Goal: Task Accomplishment & Management: Use online tool/utility

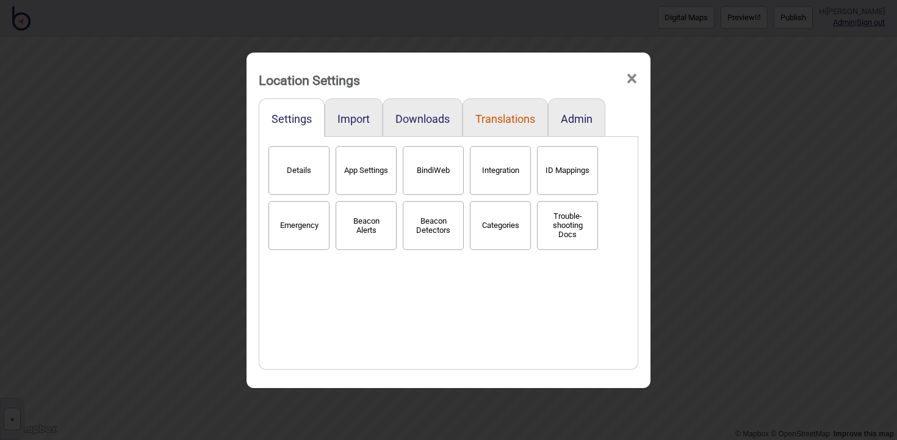
click at [503, 120] on button "Translations" at bounding box center [506, 118] width 60 height 13
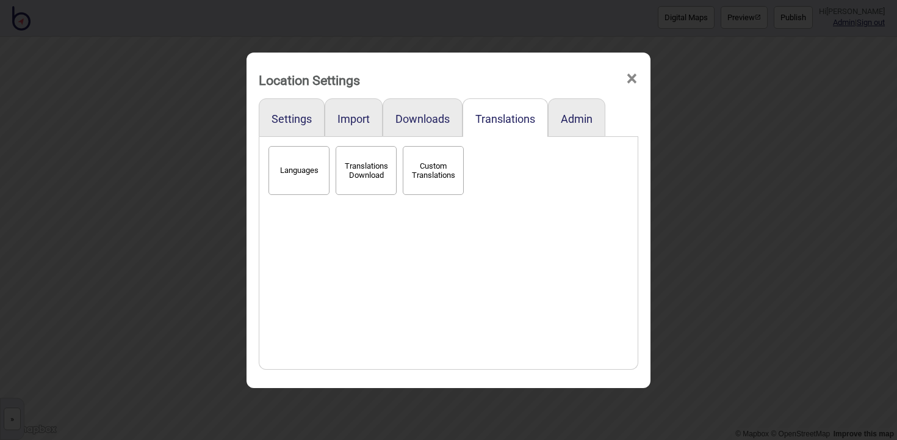
click at [280, 165] on button "Languages" at bounding box center [299, 170] width 61 height 49
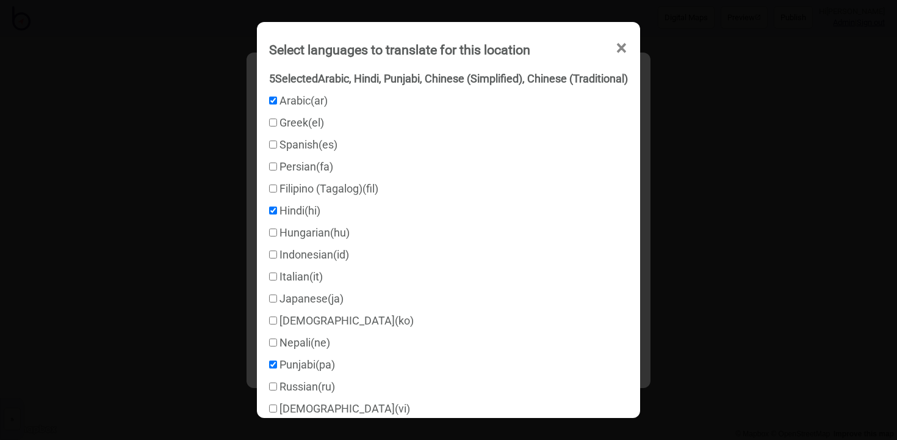
click at [623, 48] on span "×" at bounding box center [621, 48] width 13 height 40
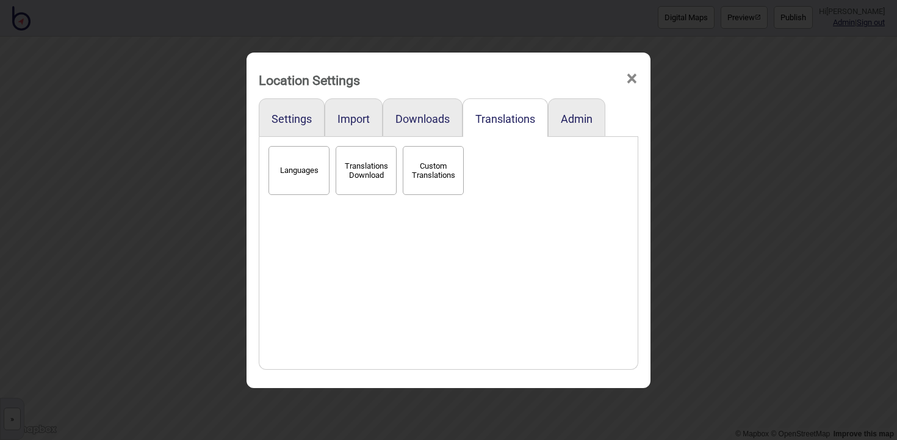
click at [638, 79] on span "×" at bounding box center [632, 79] width 13 height 40
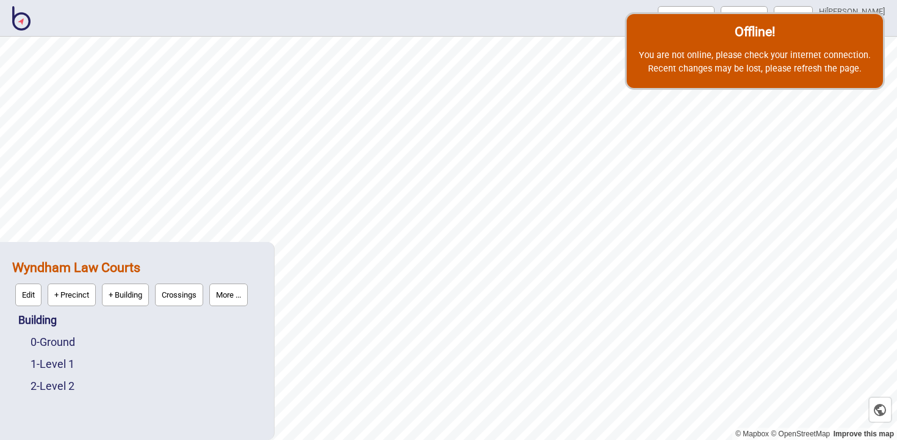
click at [20, 20] on img at bounding box center [21, 18] width 18 height 24
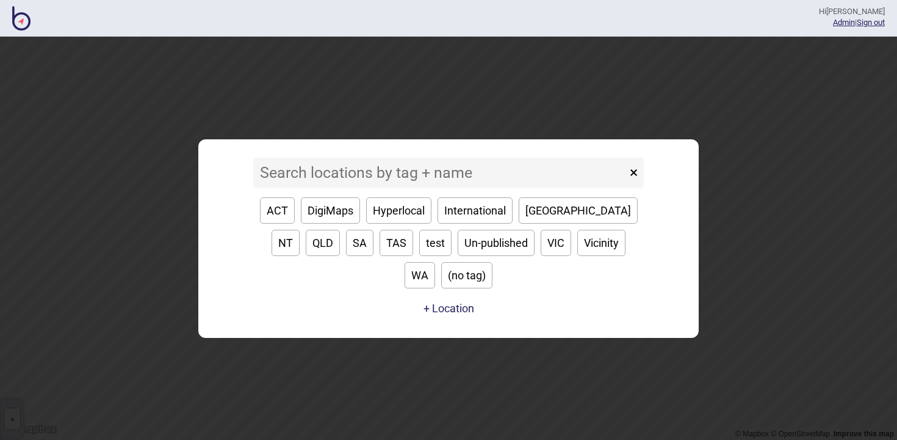
click at [616, 186] on input at bounding box center [440, 172] width 374 height 31
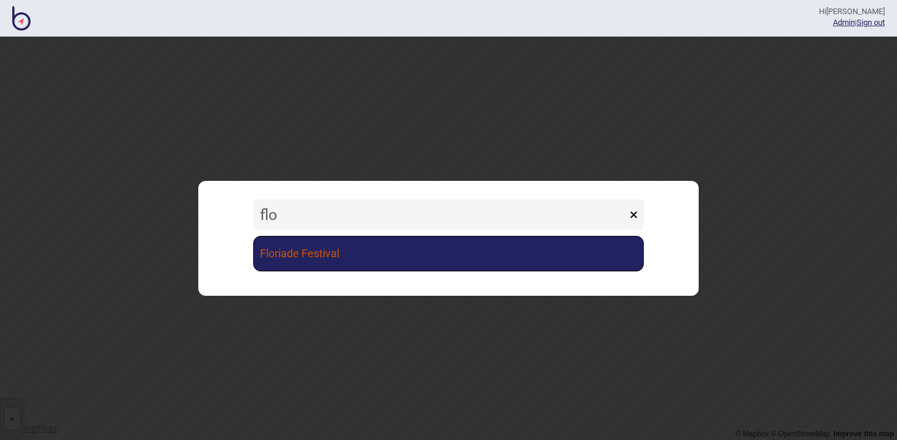
type input "flo"
click at [554, 249] on link "Floriade Festival" at bounding box center [448, 253] width 391 height 35
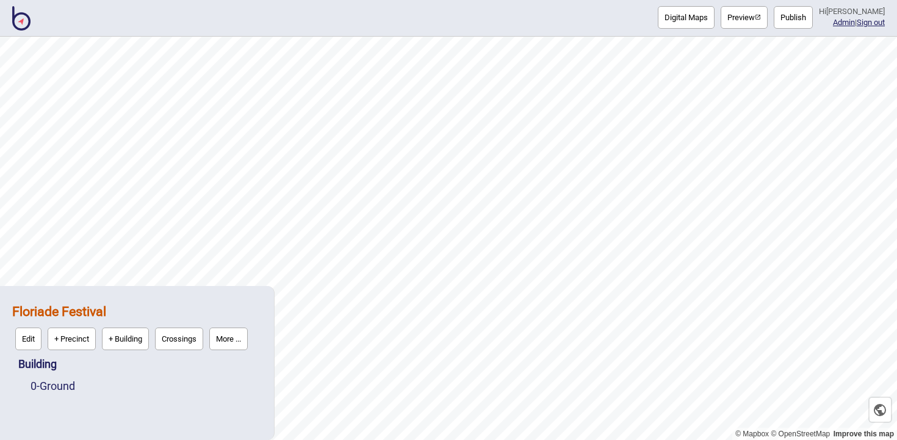
click at [226, 328] on button "More ..." at bounding box center [228, 338] width 38 height 23
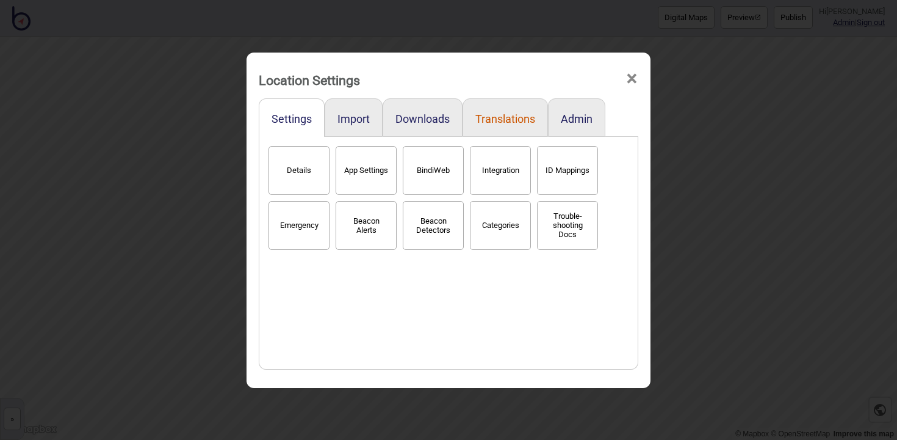
click at [493, 124] on button "Translations" at bounding box center [506, 118] width 60 height 13
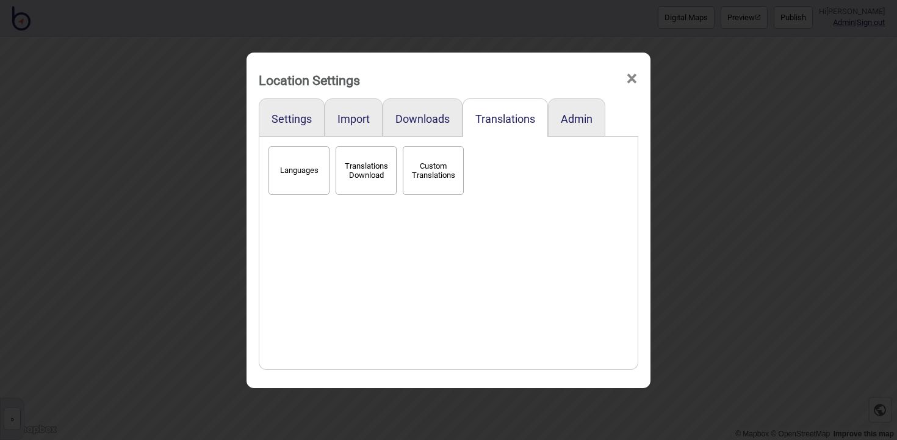
click at [318, 163] on button "Languages" at bounding box center [299, 170] width 61 height 49
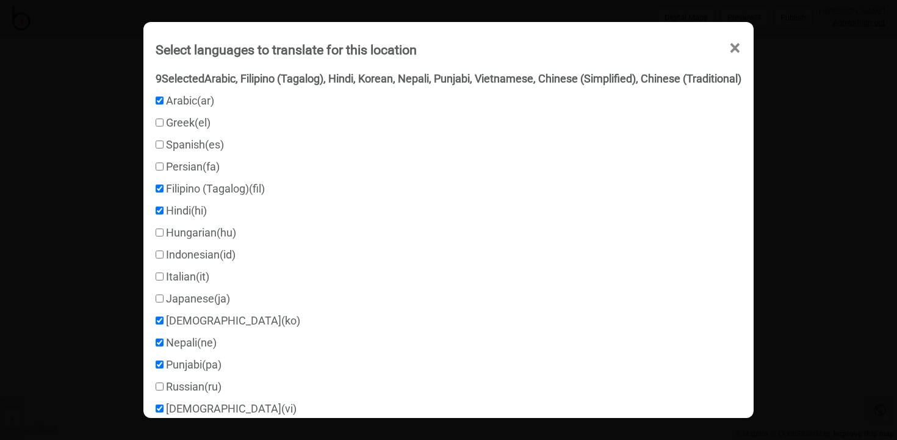
click at [739, 46] on span "×" at bounding box center [735, 48] width 13 height 40
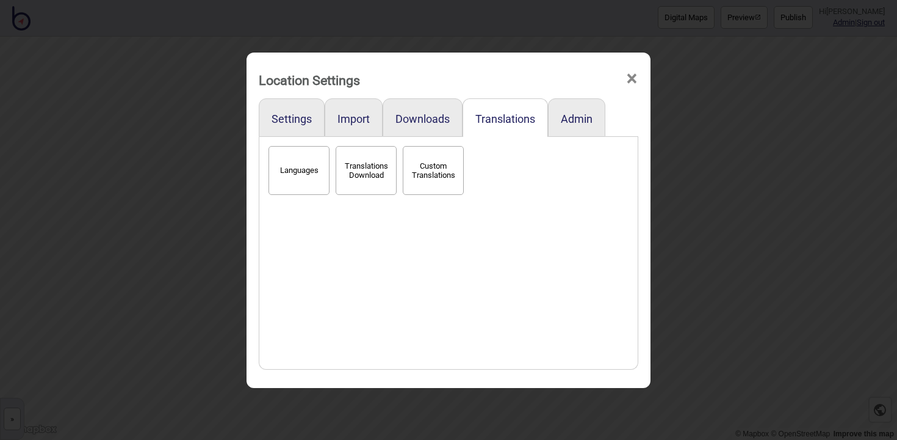
click at [629, 81] on span "×" at bounding box center [632, 79] width 13 height 40
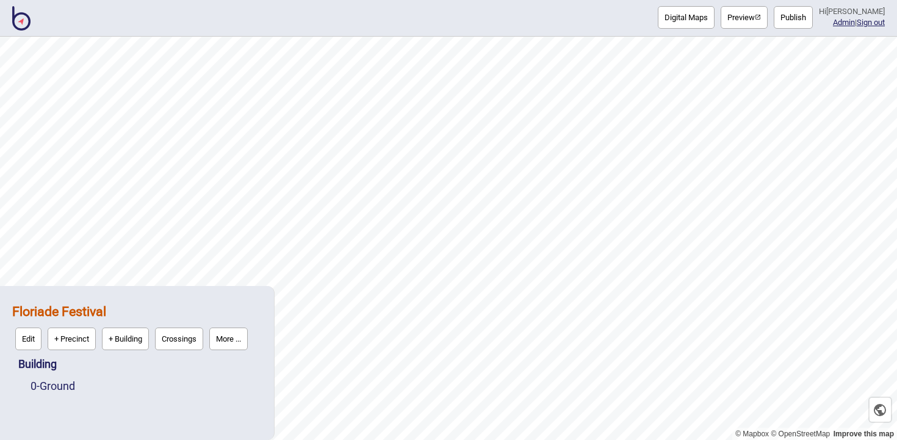
click at [757, 19] on button "Preview" at bounding box center [744, 17] width 47 height 23
